Goal: Information Seeking & Learning: Compare options

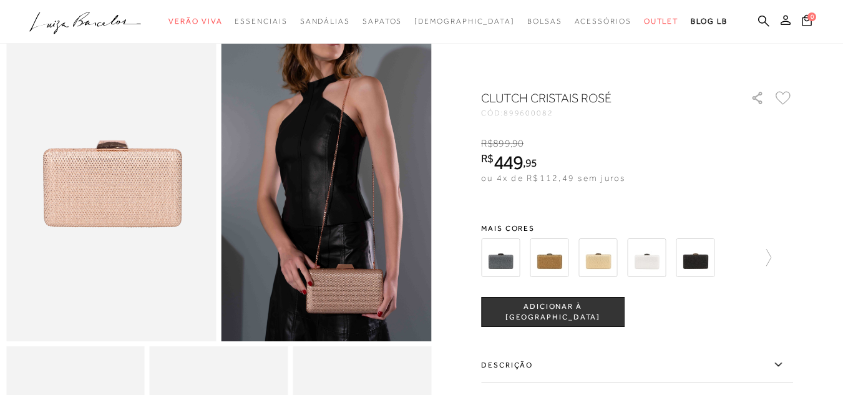
click at [564, 260] on img at bounding box center [549, 257] width 39 height 39
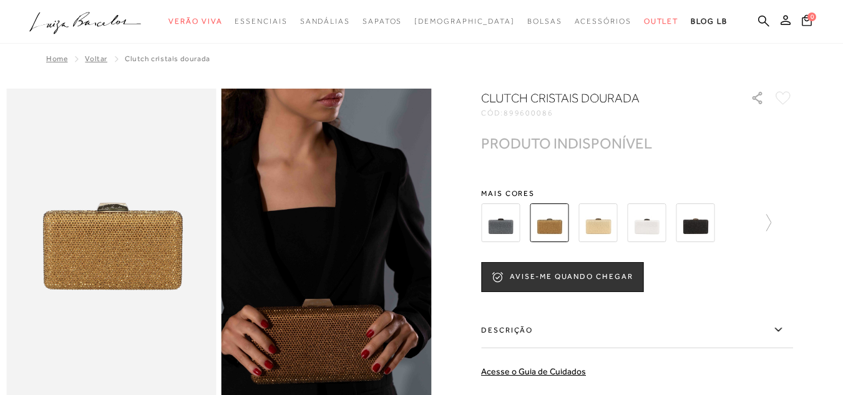
click at [608, 233] on img at bounding box center [598, 223] width 39 height 39
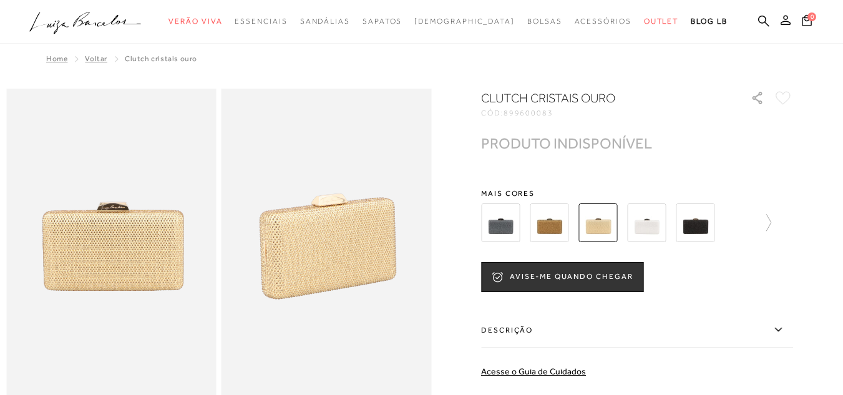
click at [657, 228] on img at bounding box center [646, 223] width 39 height 39
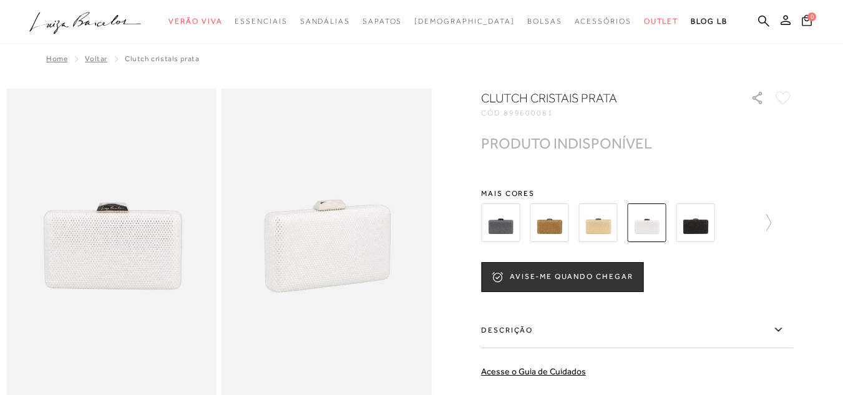
click at [710, 220] on img at bounding box center [695, 223] width 39 height 39
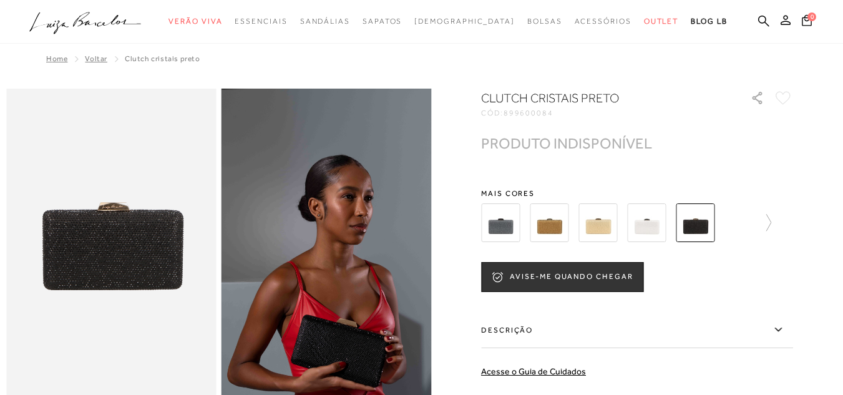
click at [505, 227] on img at bounding box center [500, 223] width 39 height 39
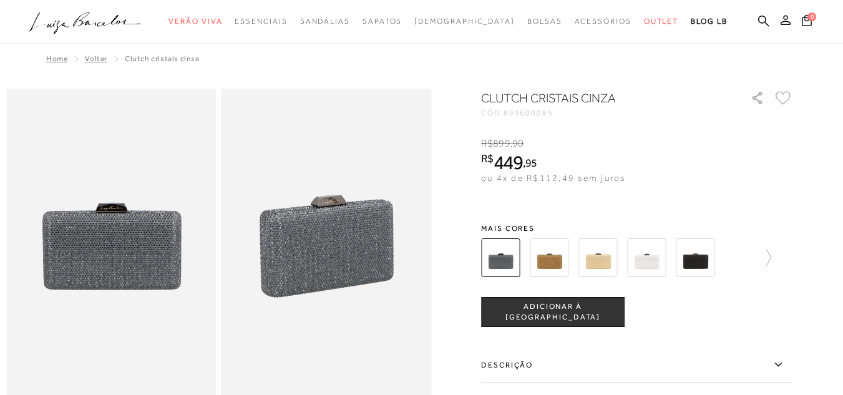
click at [559, 264] on img at bounding box center [549, 257] width 39 height 39
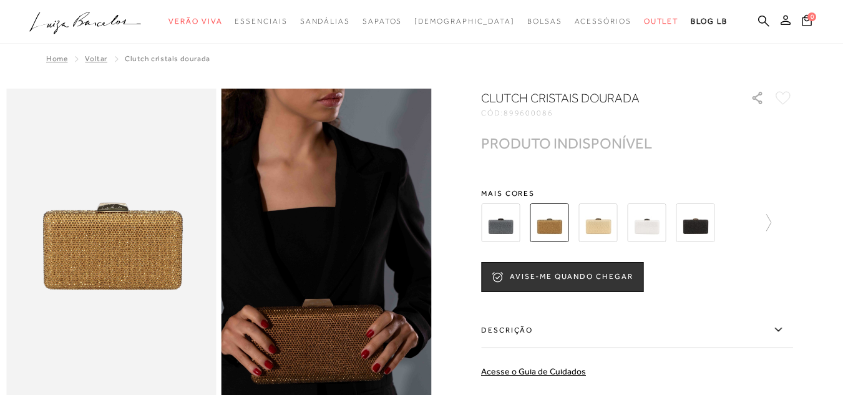
click at [599, 233] on img at bounding box center [598, 223] width 39 height 39
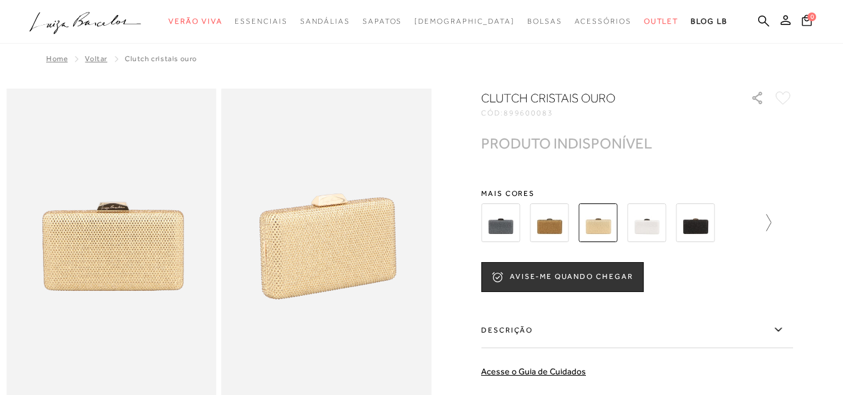
click at [772, 227] on icon at bounding box center [762, 222] width 17 height 17
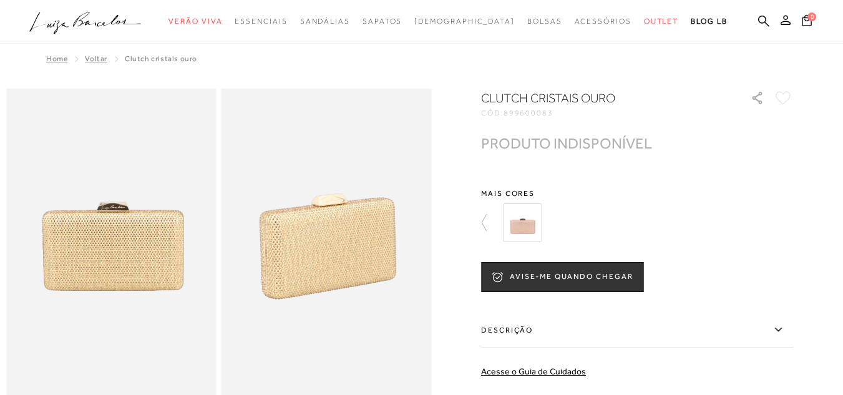
click at [534, 225] on img at bounding box center [522, 223] width 39 height 39
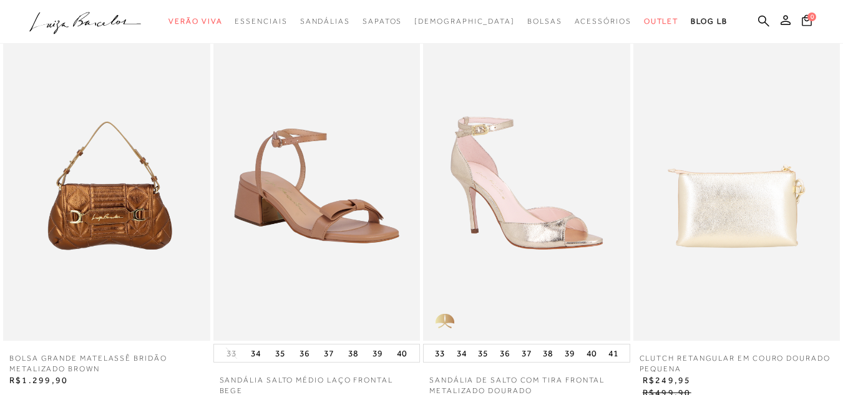
scroll to position [1436, 0]
click at [555, 255] on img at bounding box center [526, 186] width 207 height 310
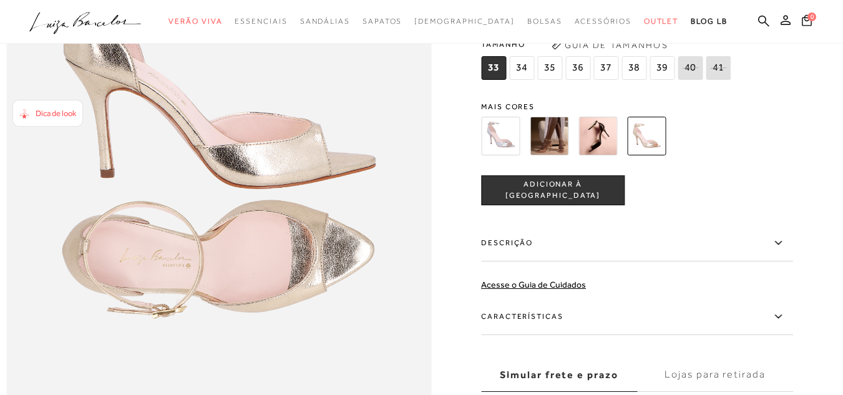
scroll to position [874, 0]
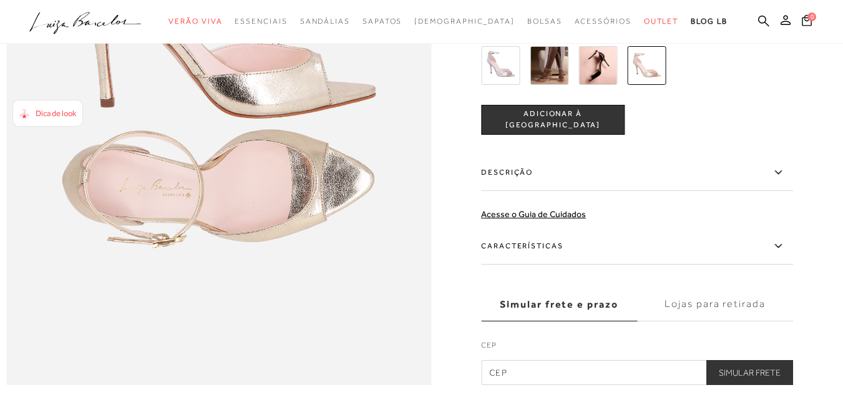
click at [541, 265] on label "Características" at bounding box center [637, 246] width 312 height 36
click at [0, 0] on input "Características" at bounding box center [0, 0] width 0 height 0
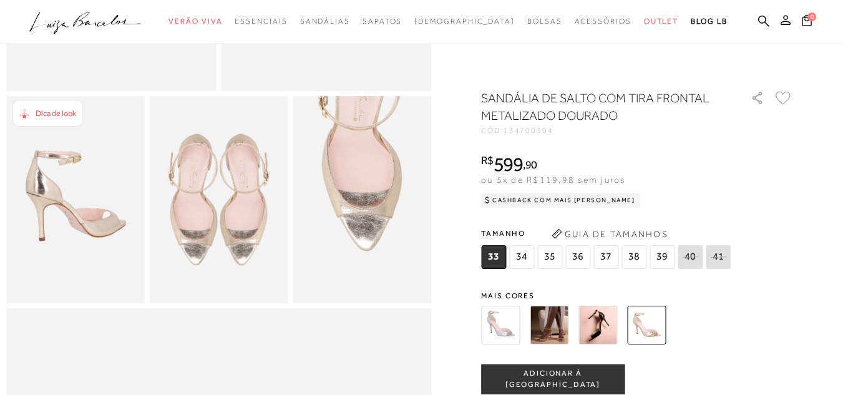
scroll to position [312, 0]
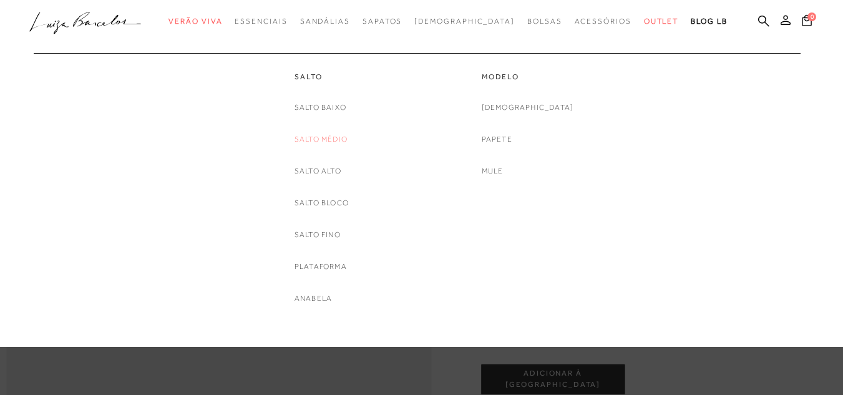
click at [335, 145] on link "Salto Médio" at bounding box center [321, 139] width 53 height 13
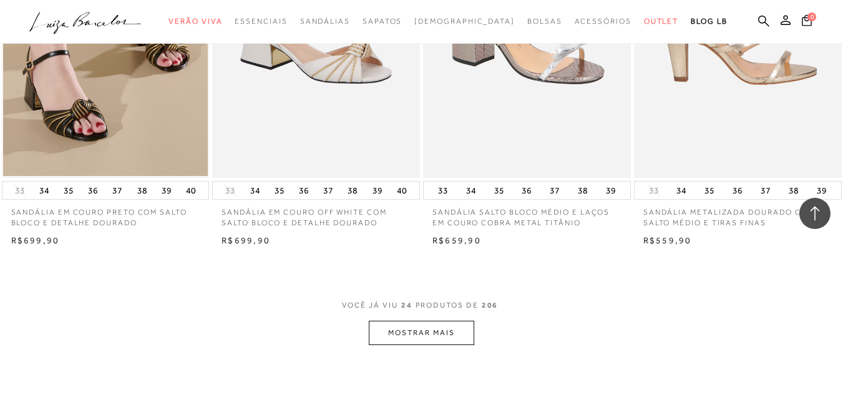
scroll to position [2310, 0]
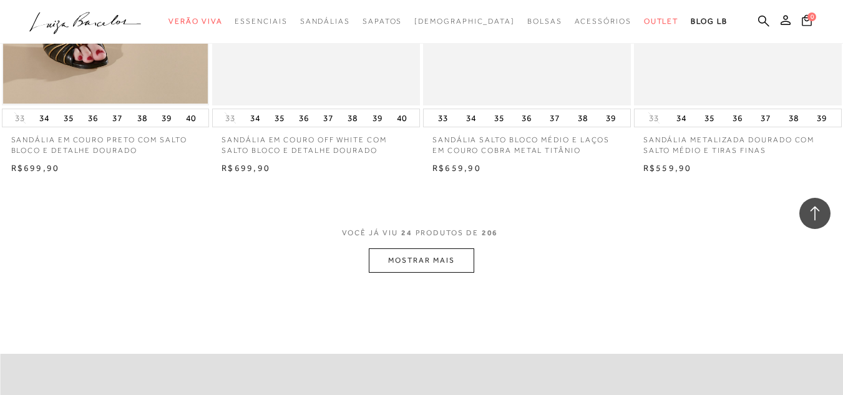
click at [454, 248] on button "MOSTRAR MAIS" at bounding box center [421, 260] width 105 height 24
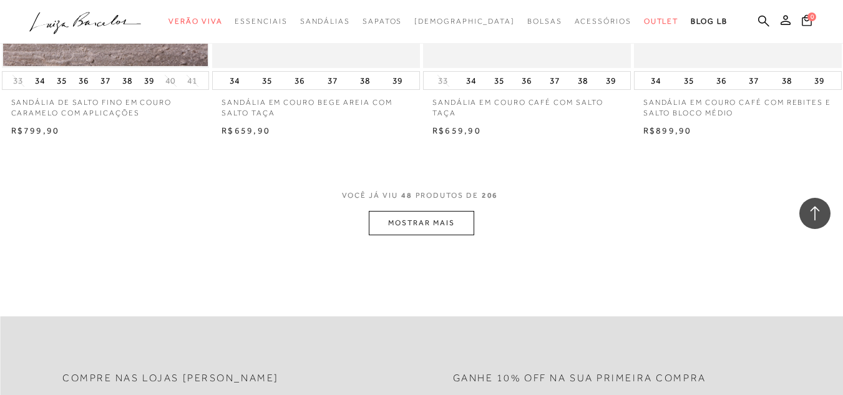
scroll to position [4745, 0]
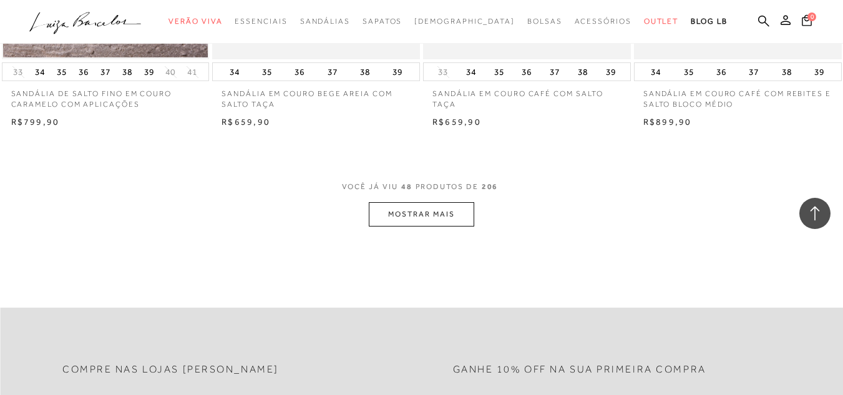
click at [403, 202] on button "MOSTRAR MAIS" at bounding box center [421, 214] width 105 height 24
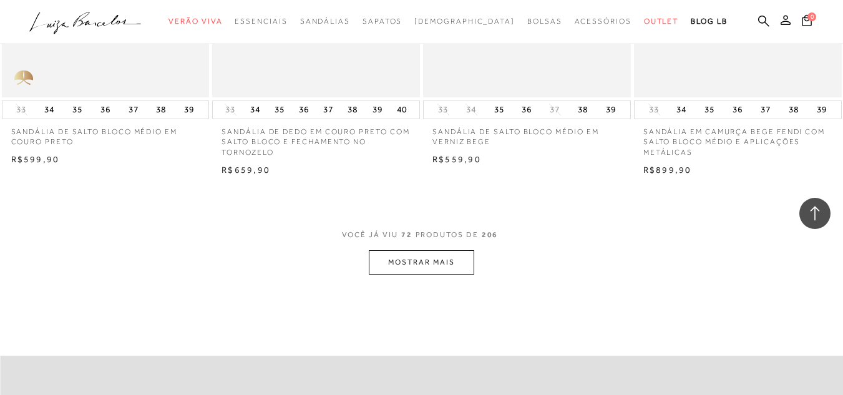
scroll to position [7117, 0]
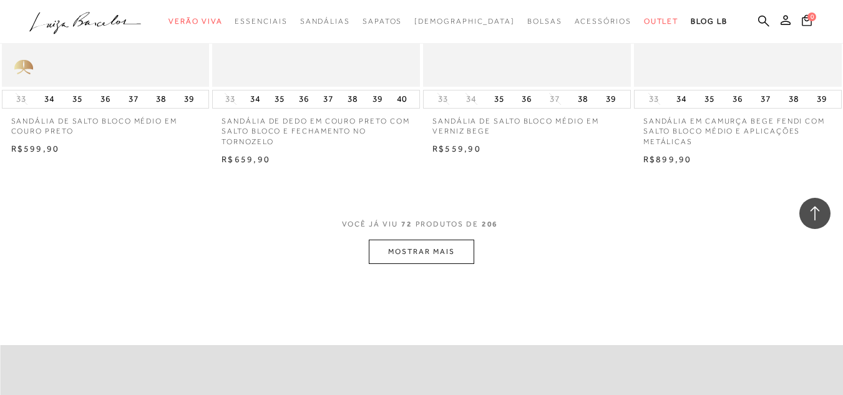
click at [447, 240] on button "MOSTRAR MAIS" at bounding box center [421, 252] width 105 height 24
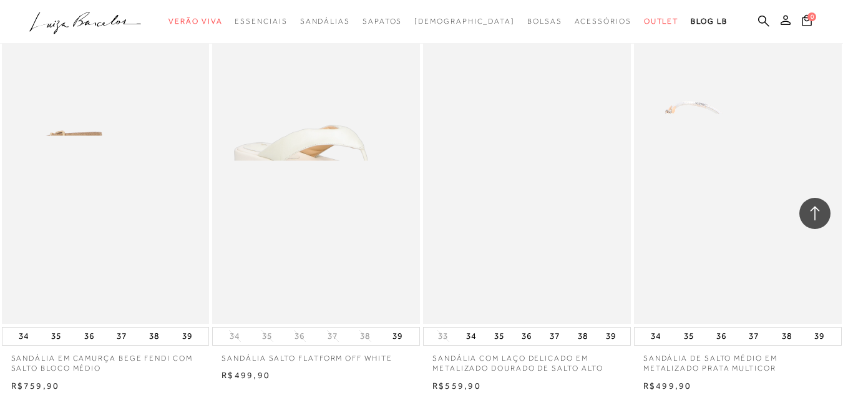
scroll to position [7304, 0]
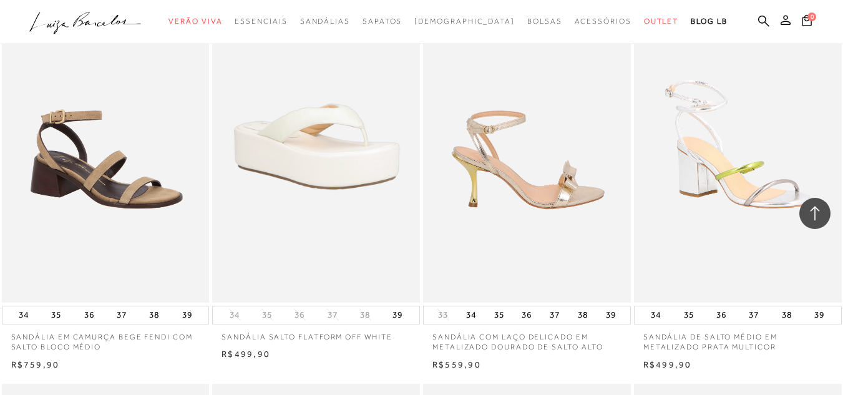
click at [563, 216] on img at bounding box center [528, 147] width 207 height 312
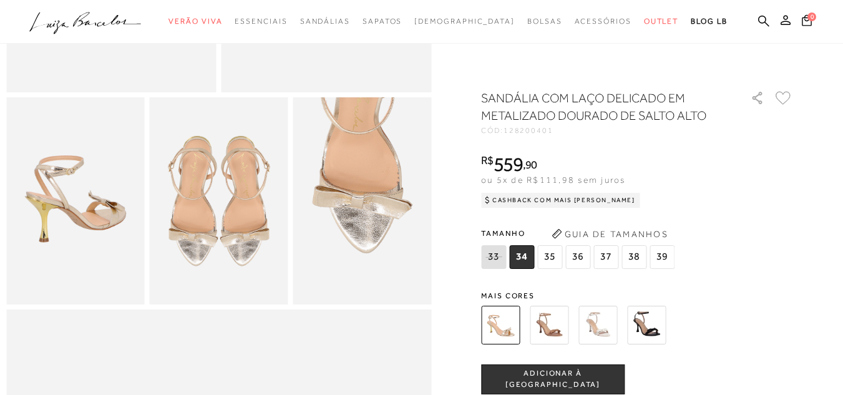
scroll to position [312, 0]
click at [603, 327] on img at bounding box center [598, 325] width 39 height 39
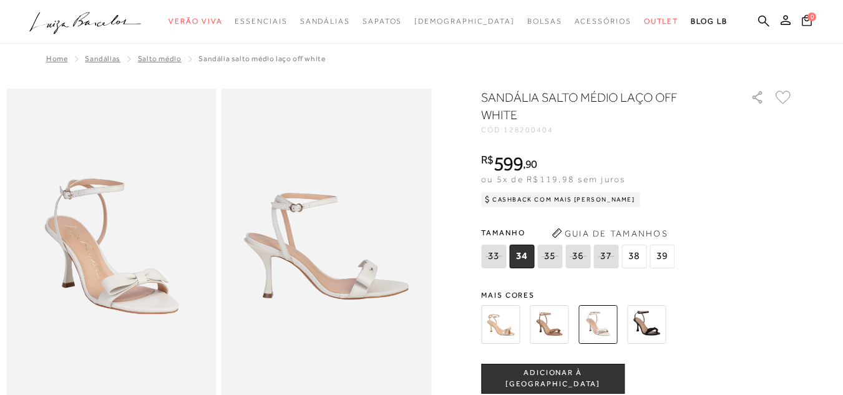
click at [552, 320] on img at bounding box center [549, 324] width 39 height 39
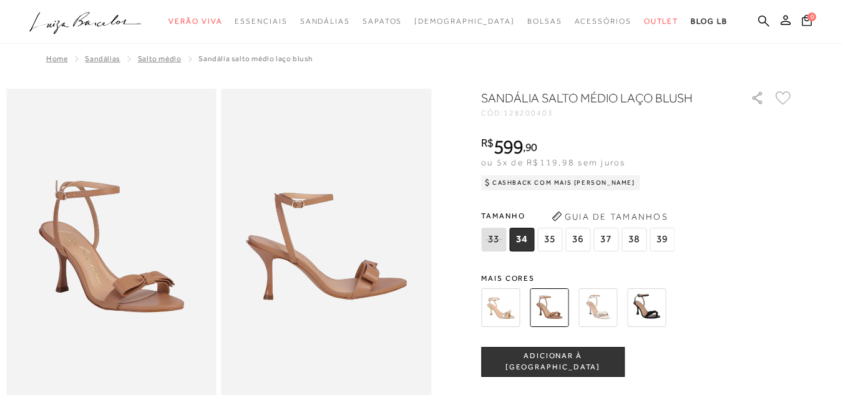
click at [510, 307] on img at bounding box center [500, 307] width 39 height 39
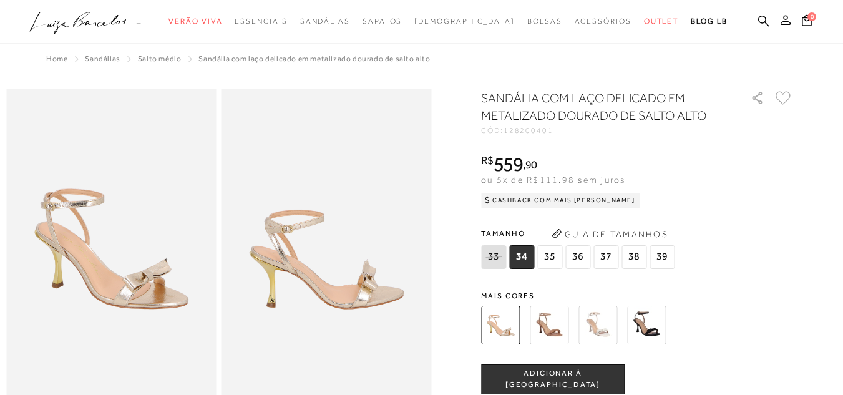
click at [554, 319] on img at bounding box center [549, 325] width 39 height 39
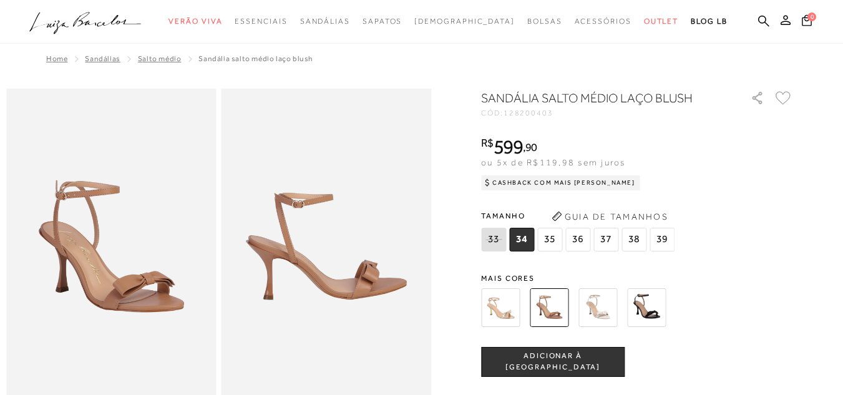
click at [518, 309] on img at bounding box center [500, 307] width 39 height 39
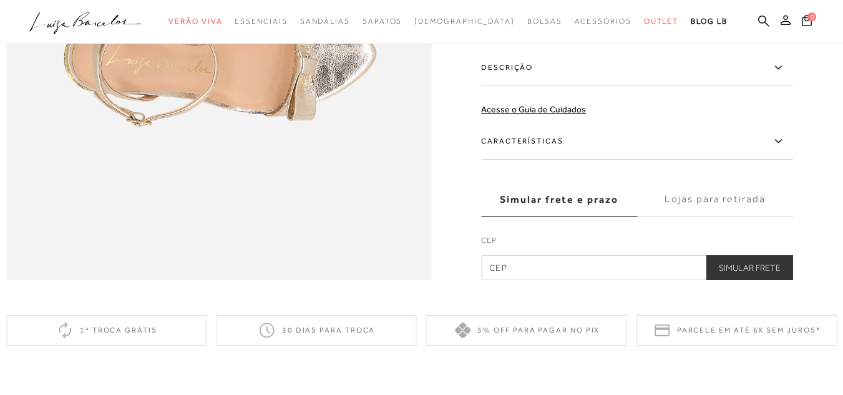
scroll to position [1061, 0]
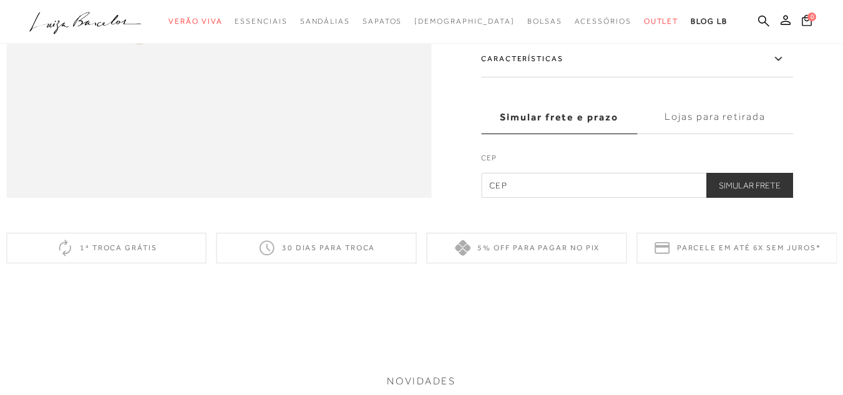
click at [566, 198] on input "text" at bounding box center [637, 185] width 312 height 25
type input "79032-450"
click at [772, 198] on button "Simular Frete" at bounding box center [750, 185] width 87 height 25
click at [770, 198] on button "Simular Frete" at bounding box center [750, 185] width 87 height 25
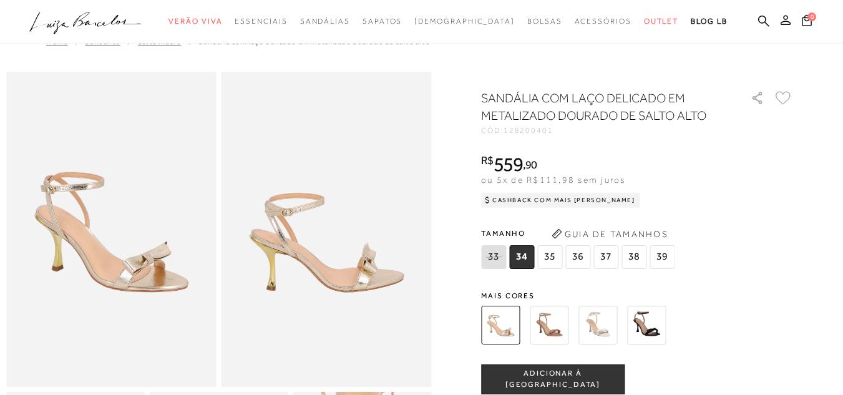
scroll to position [0, 0]
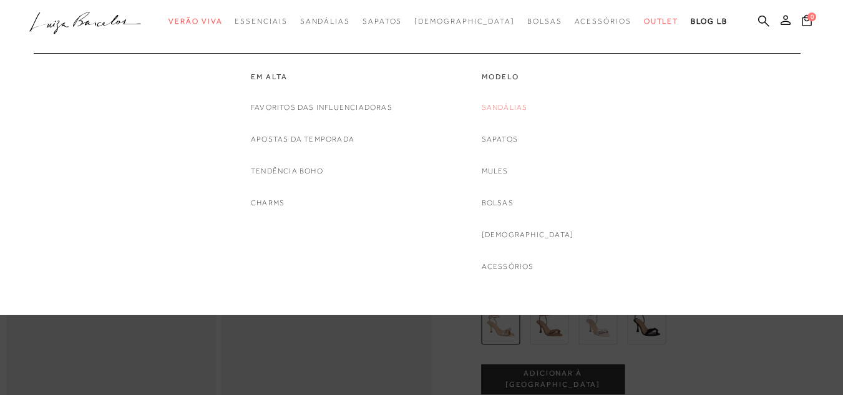
click at [519, 109] on link "Sandálias" at bounding box center [505, 107] width 46 height 13
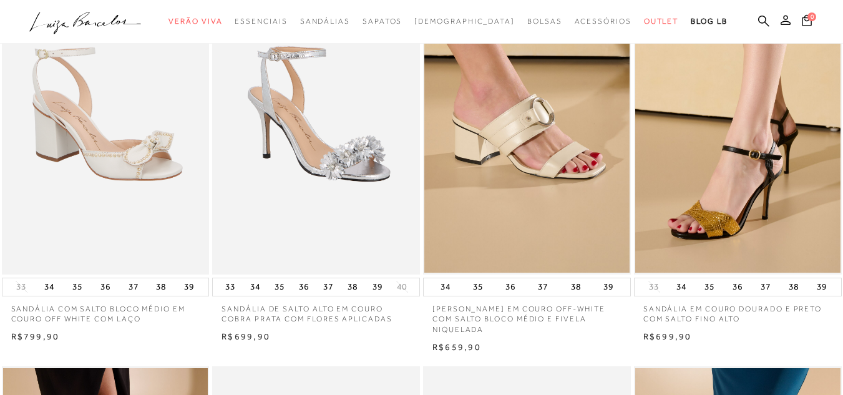
scroll to position [125, 0]
click at [378, 212] on img at bounding box center [317, 119] width 207 height 312
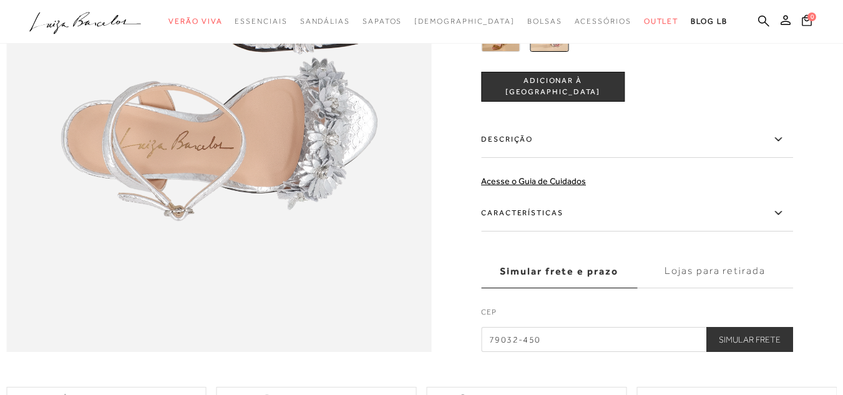
scroll to position [936, 0]
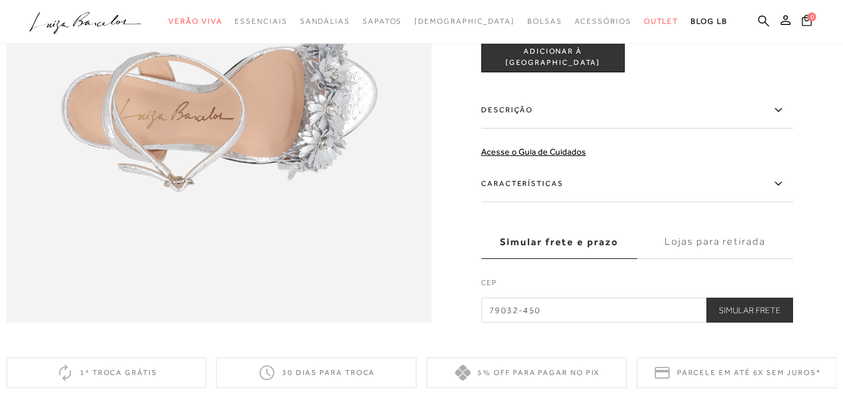
click at [537, 202] on label "Características" at bounding box center [637, 184] width 312 height 36
click at [0, 0] on input "Características" at bounding box center [0, 0] width 0 height 0
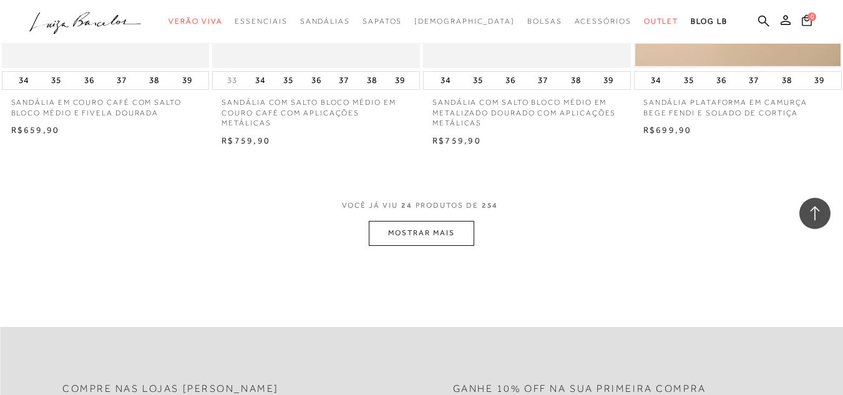
scroll to position [2372, 0]
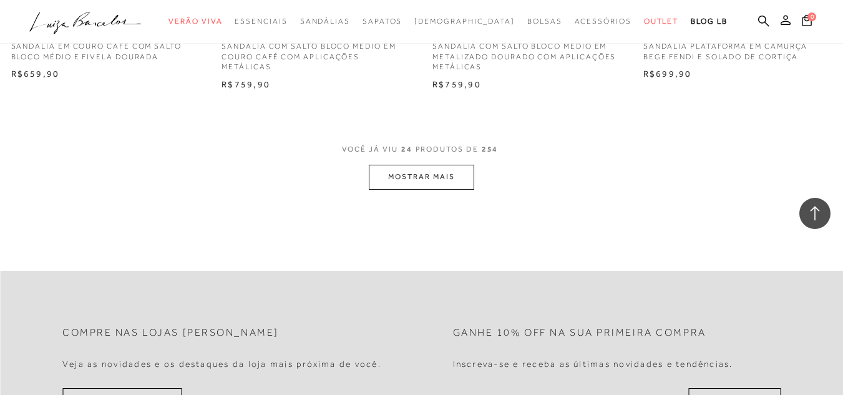
click at [446, 166] on button "MOSTRAR MAIS" at bounding box center [421, 177] width 105 height 24
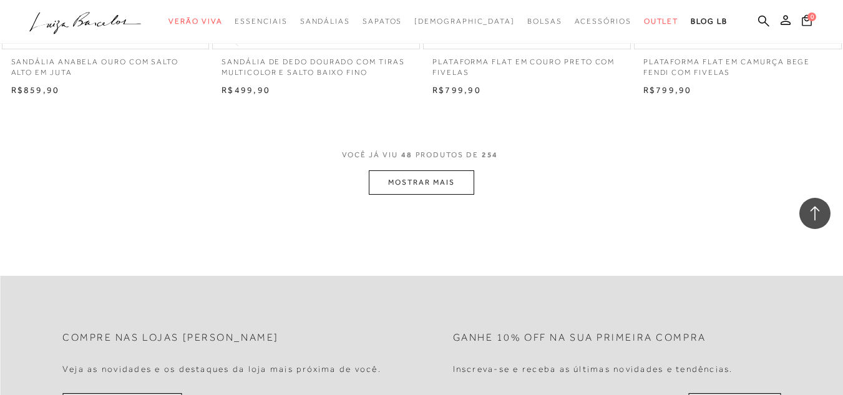
scroll to position [4745, 0]
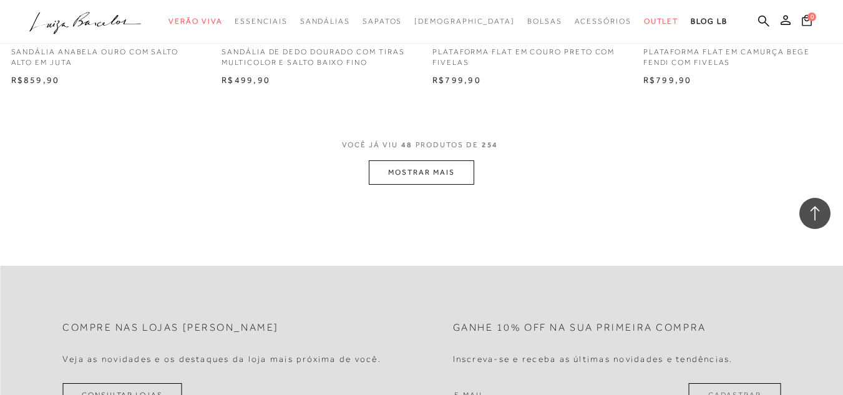
click at [432, 160] on button "MOSTRAR MAIS" at bounding box center [421, 172] width 105 height 24
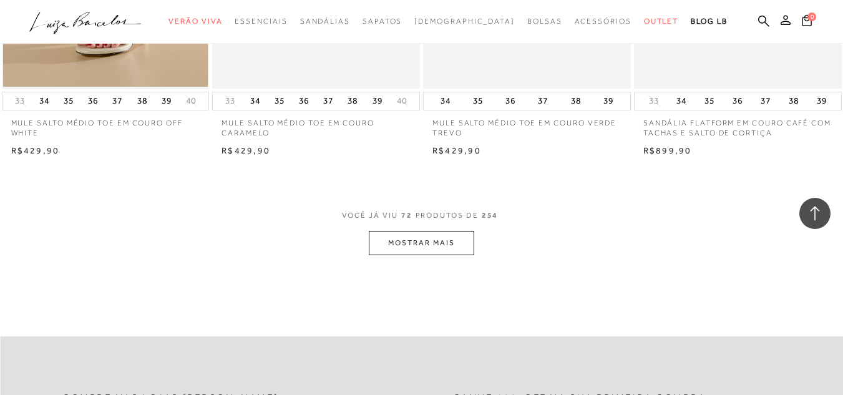
scroll to position [7117, 0]
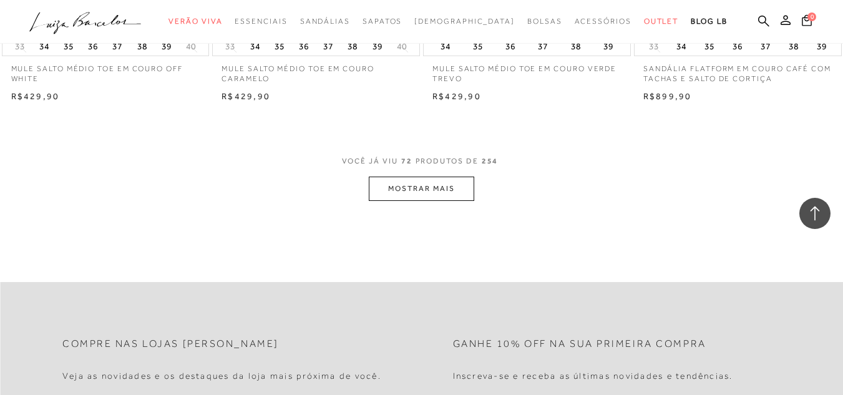
click at [461, 180] on button "MOSTRAR MAIS" at bounding box center [421, 189] width 105 height 24
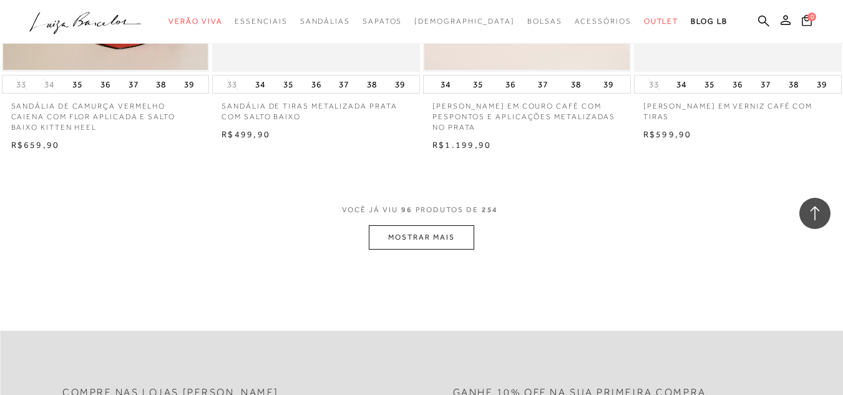
scroll to position [9614, 0]
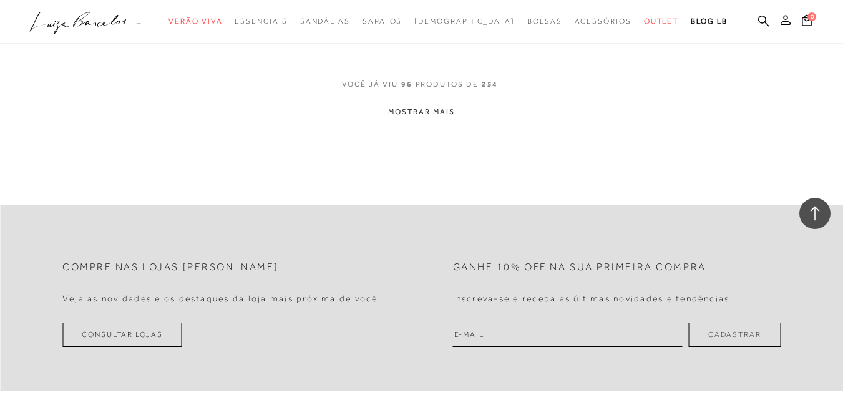
click at [451, 104] on button "MOSTRAR MAIS" at bounding box center [421, 112] width 105 height 24
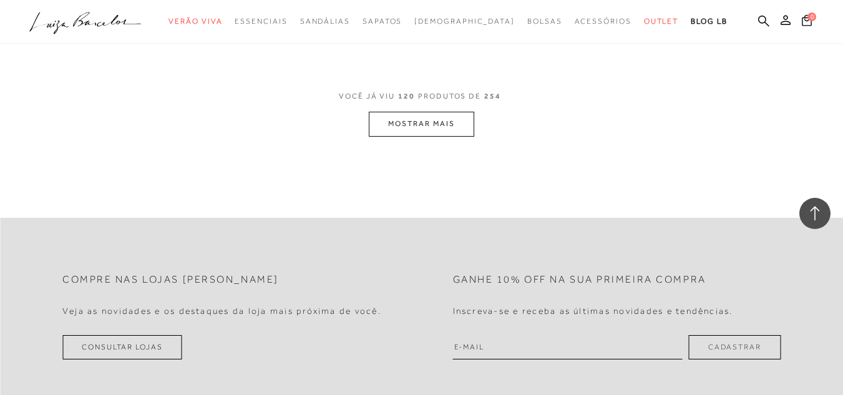
scroll to position [11987, 0]
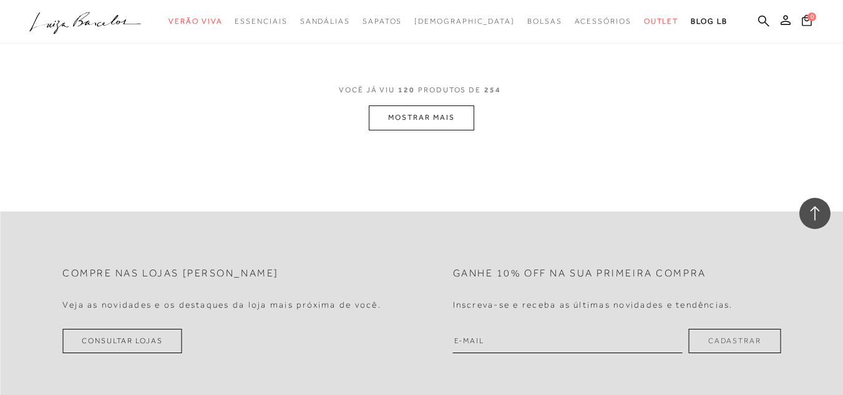
click at [430, 106] on button "MOSTRAR MAIS" at bounding box center [421, 118] width 105 height 24
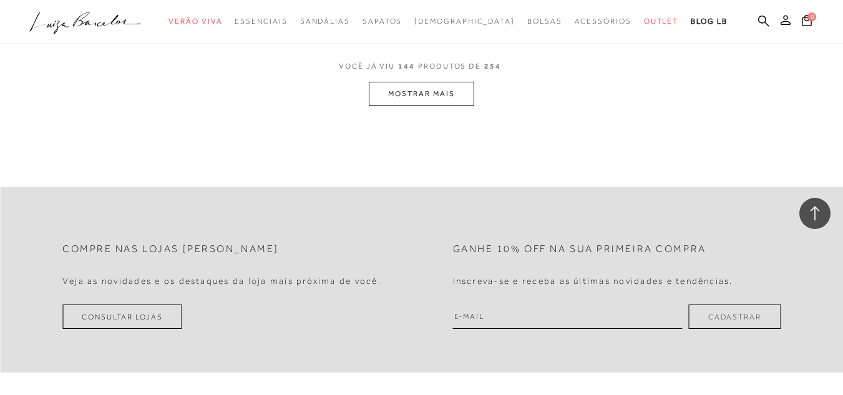
scroll to position [14422, 0]
click at [435, 81] on button "MOSTRAR MAIS" at bounding box center [421, 93] width 105 height 24
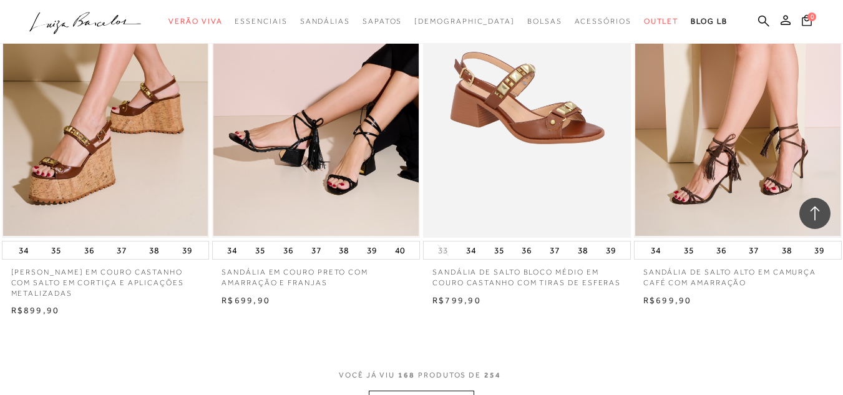
scroll to position [16499, 0]
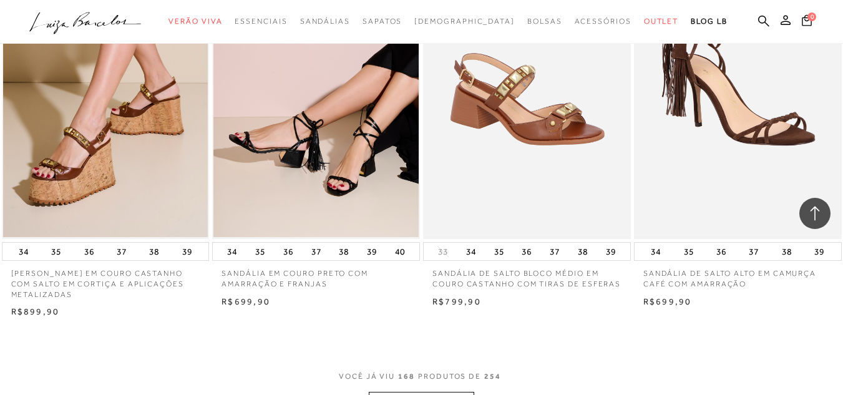
click at [720, 145] on img at bounding box center [739, 84] width 207 height 312
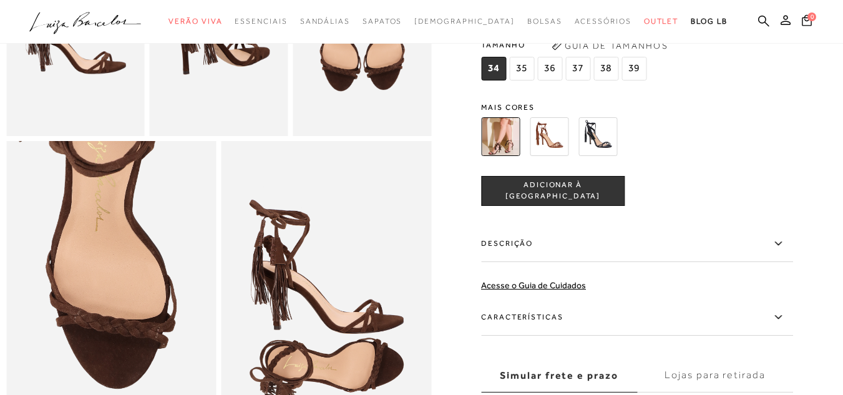
scroll to position [499, 0]
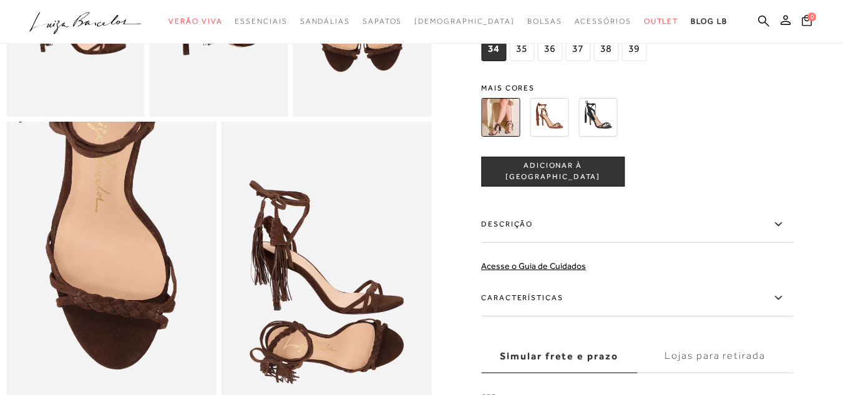
click at [563, 137] on img at bounding box center [549, 117] width 39 height 39
